Goal: Task Accomplishment & Management: Complete application form

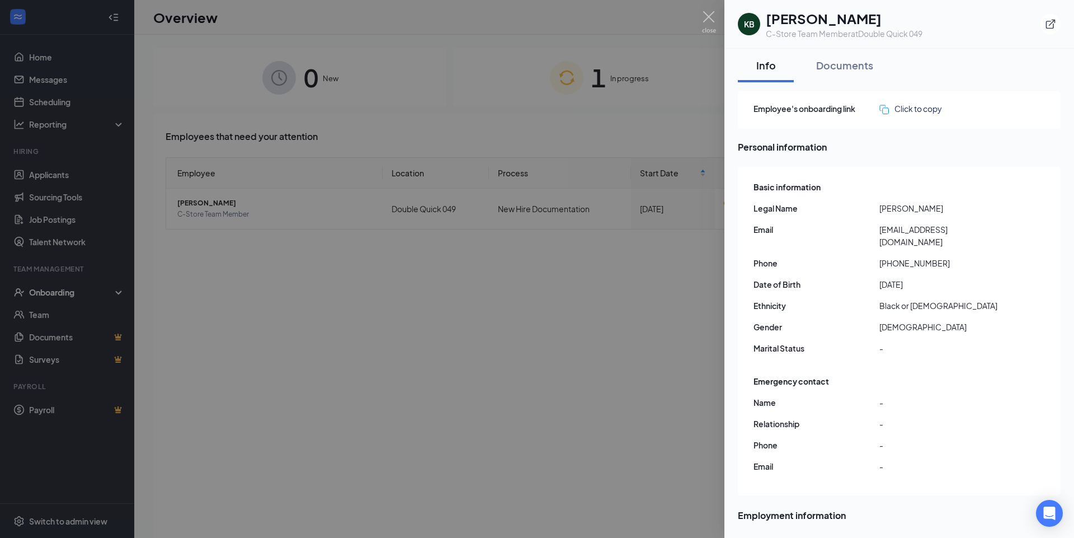
click at [574, 280] on div at bounding box center [537, 269] width 1074 height 538
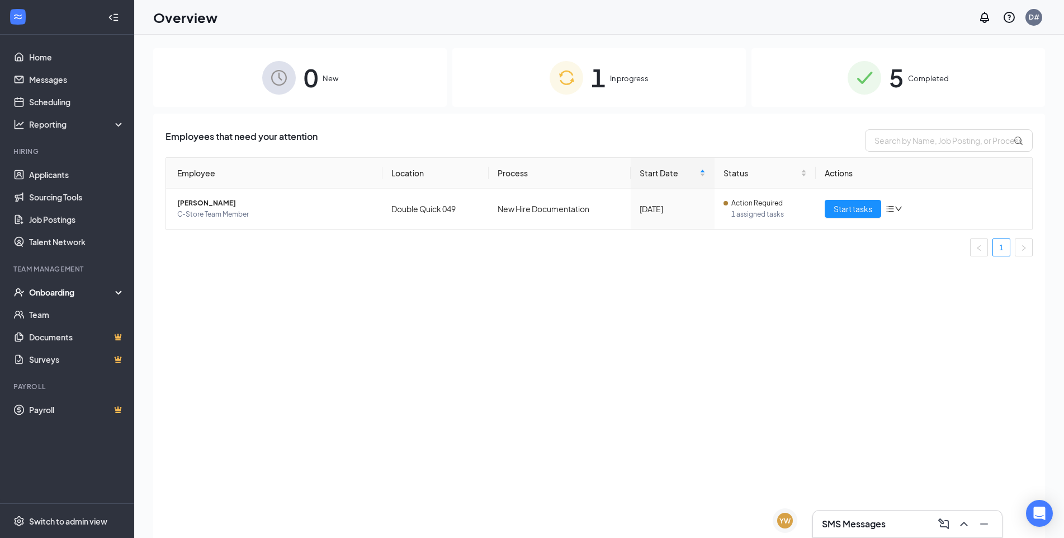
click at [628, 81] on span "In progress" at bounding box center [629, 78] width 39 height 11
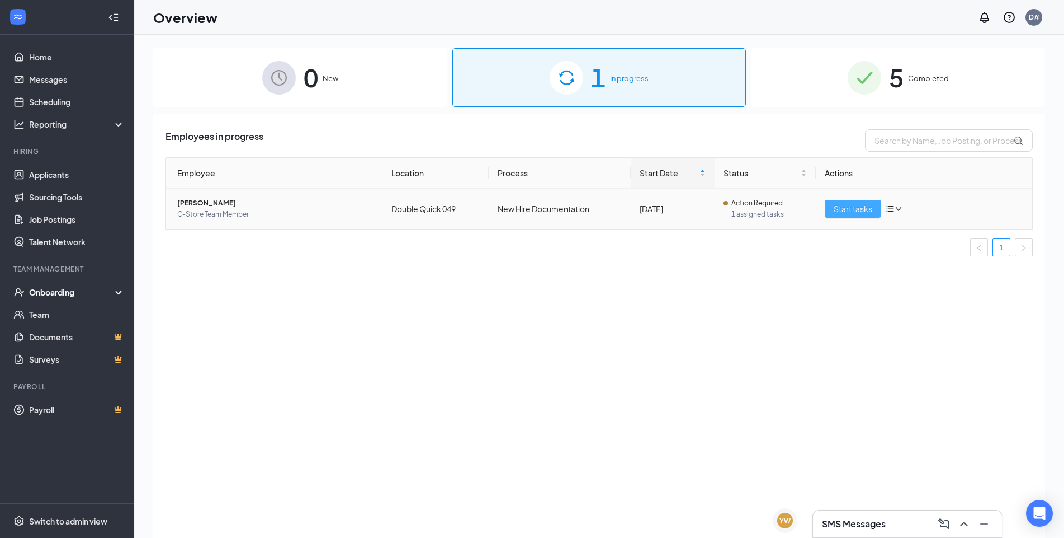
click at [852, 209] on span "Start tasks" at bounding box center [853, 208] width 39 height 12
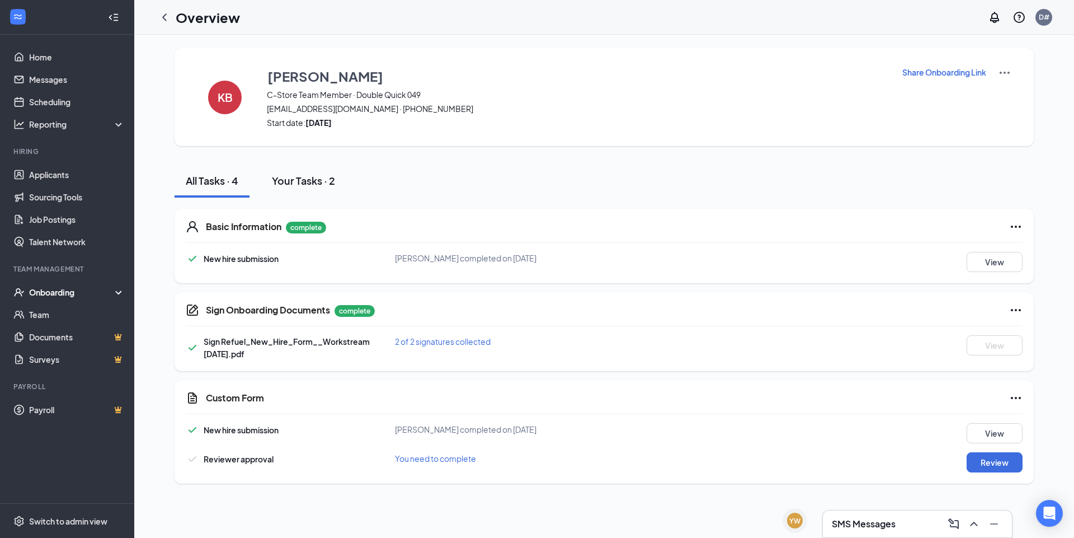
click at [311, 181] on div "Your Tasks · 2" at bounding box center [303, 180] width 63 height 14
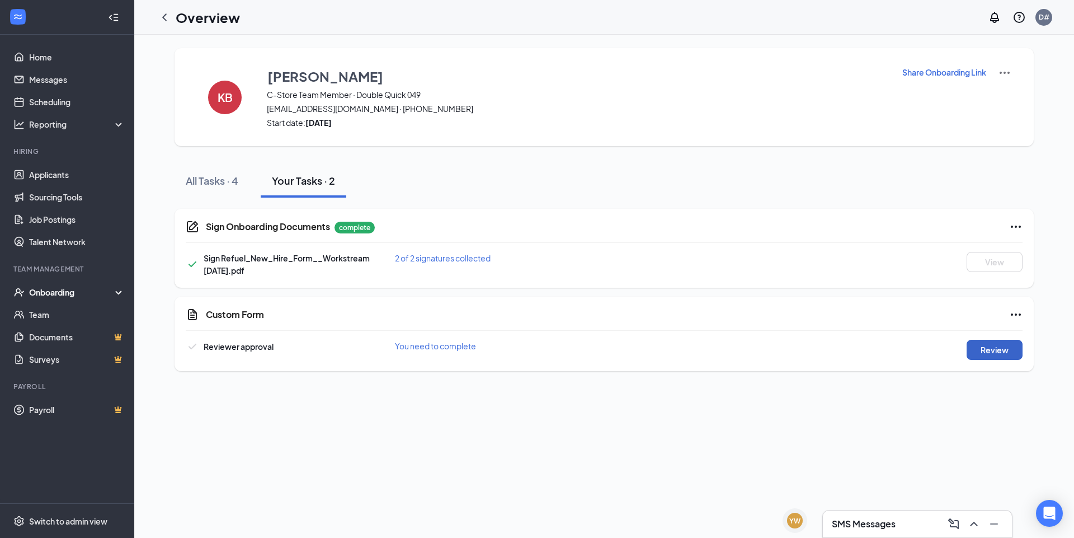
click at [988, 355] on button "Review" at bounding box center [995, 350] width 56 height 20
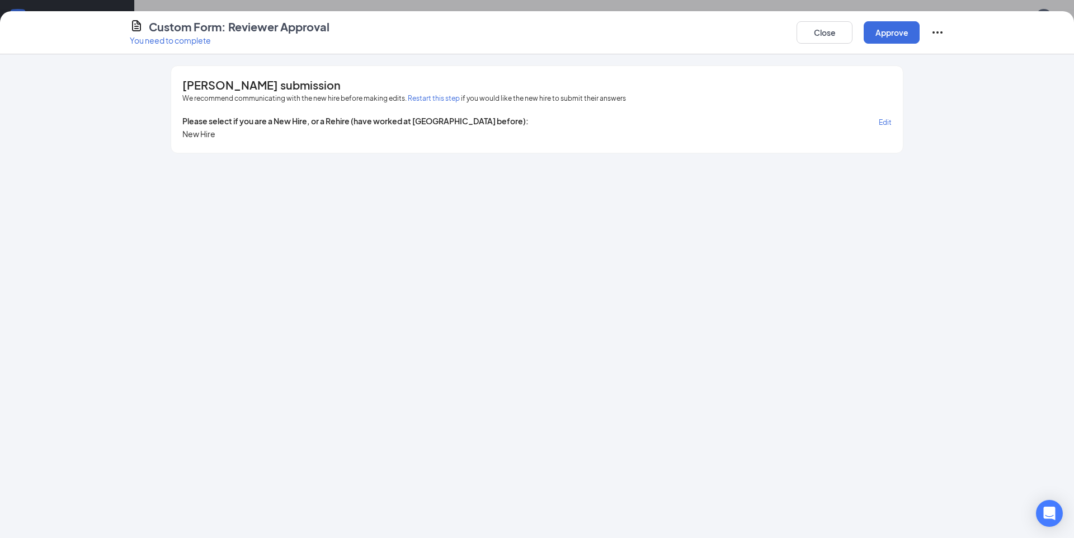
click at [884, 123] on span "Edit" at bounding box center [885, 122] width 13 height 8
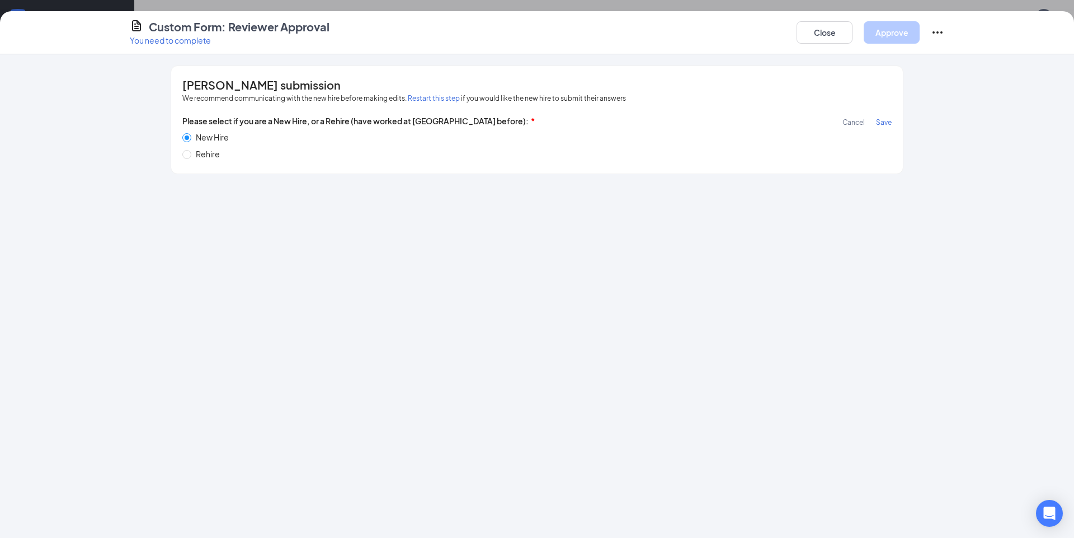
click at [885, 124] on span "Save" at bounding box center [884, 122] width 16 height 8
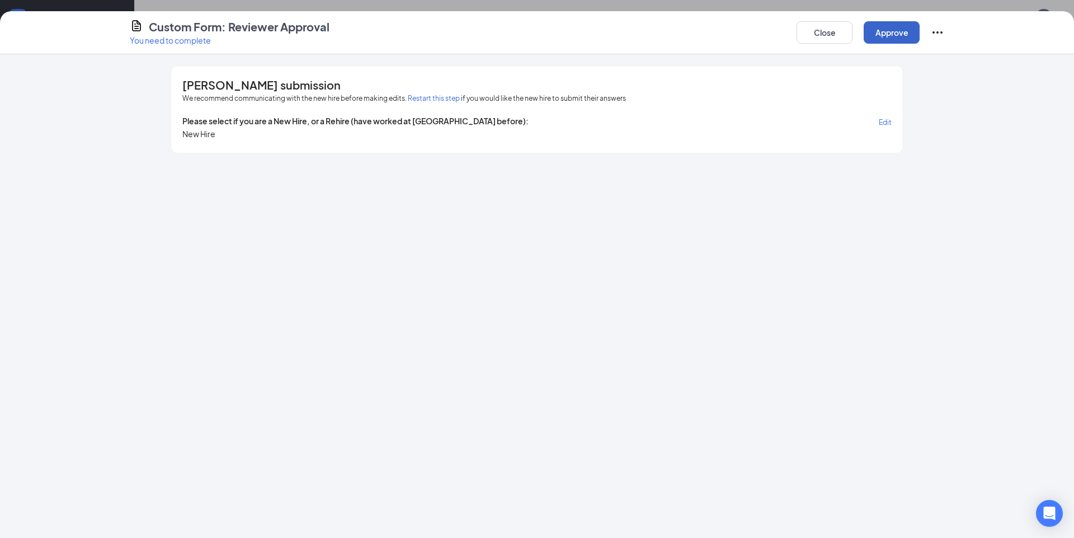
click at [899, 32] on button "Approve" at bounding box center [892, 32] width 56 height 22
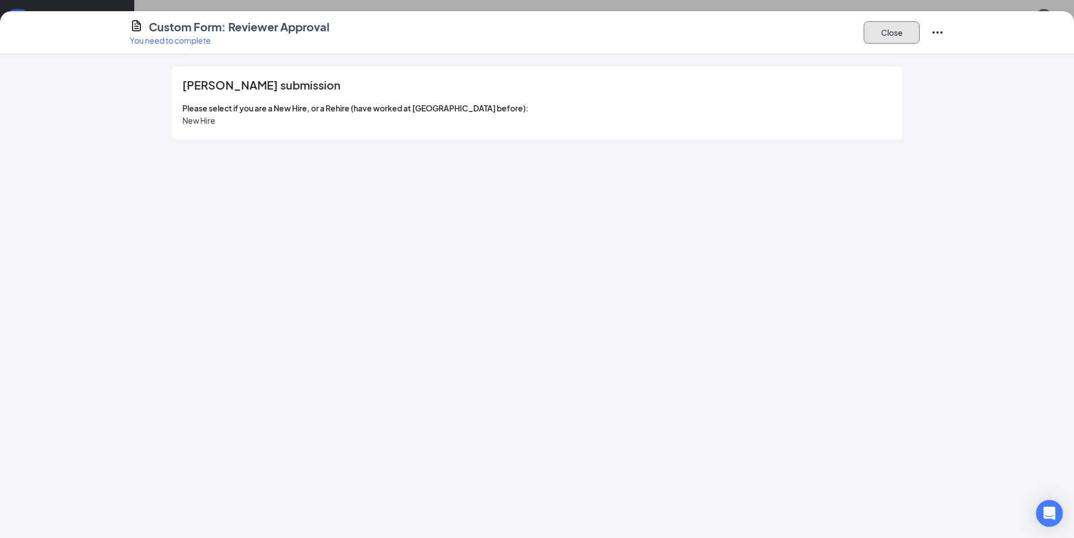
click at [898, 31] on button "Close" at bounding box center [892, 32] width 56 height 22
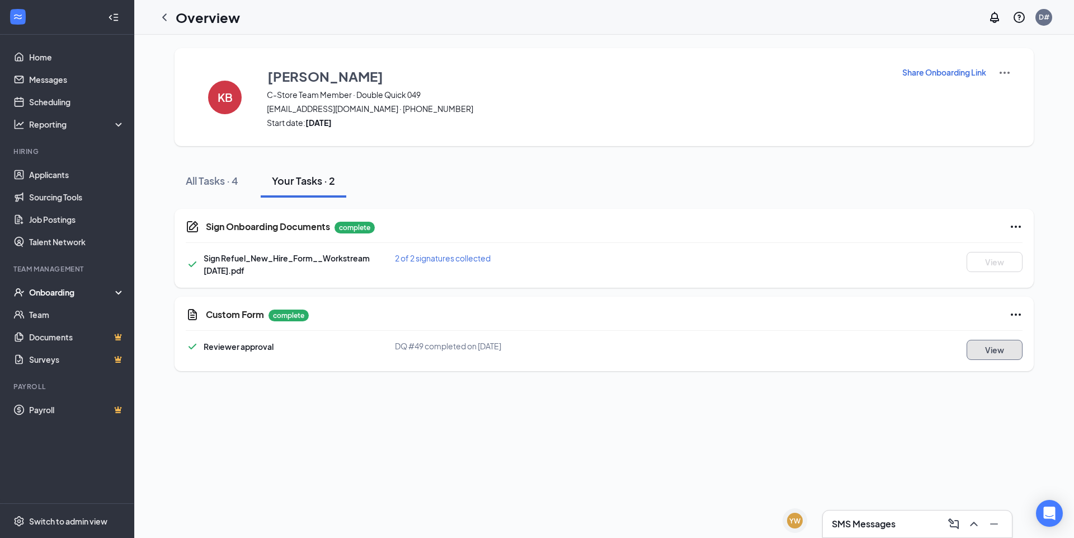
click at [982, 352] on button "View" at bounding box center [995, 350] width 56 height 20
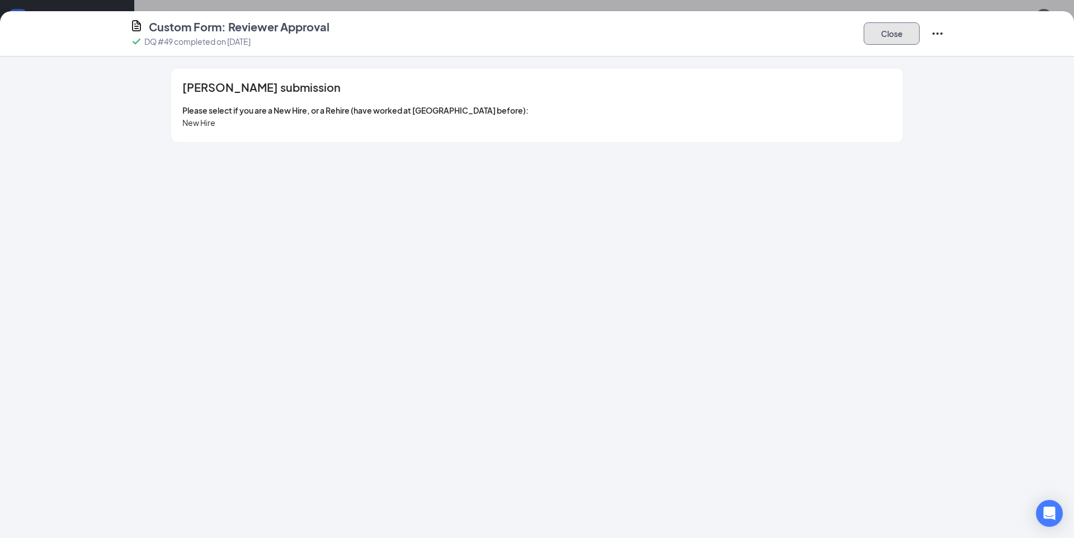
click at [894, 35] on button "Close" at bounding box center [892, 33] width 56 height 22
